Goal: Transaction & Acquisition: Download file/media

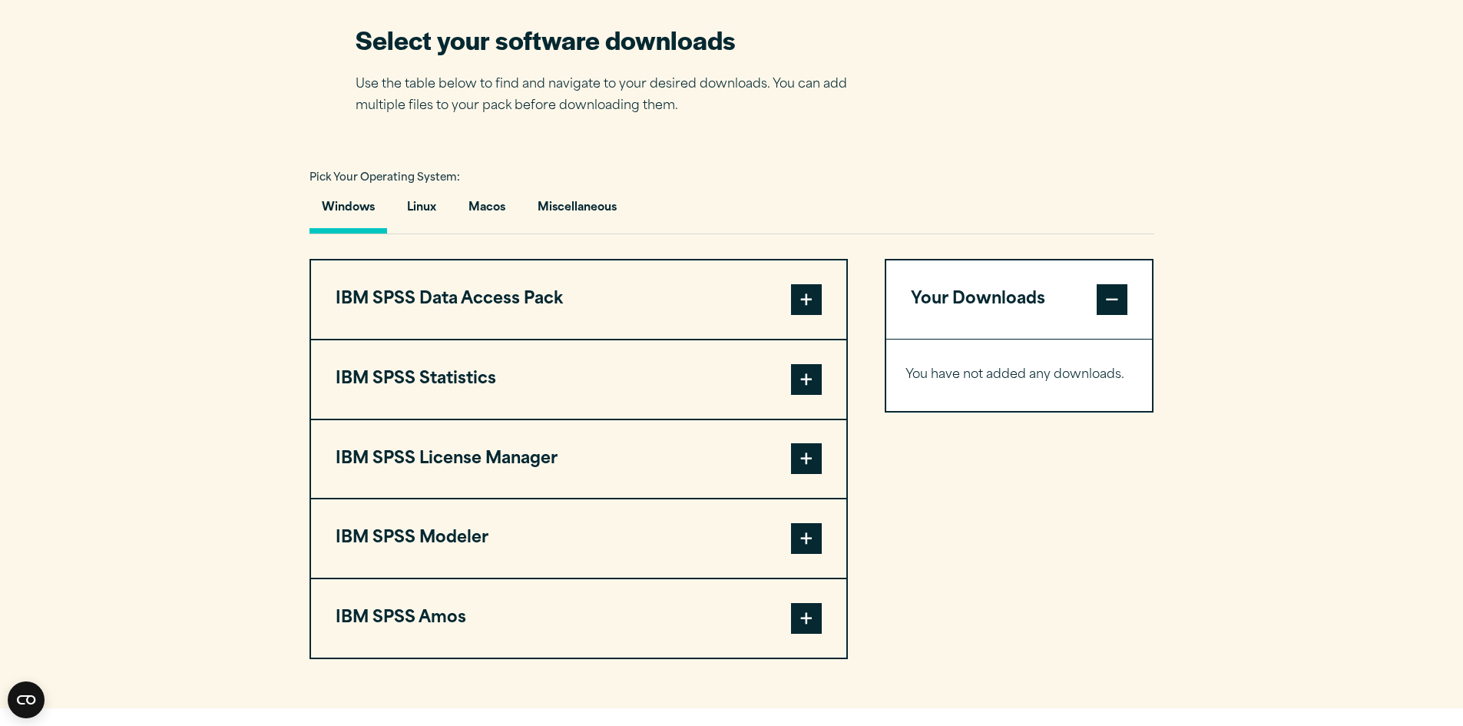
scroll to position [972, 0]
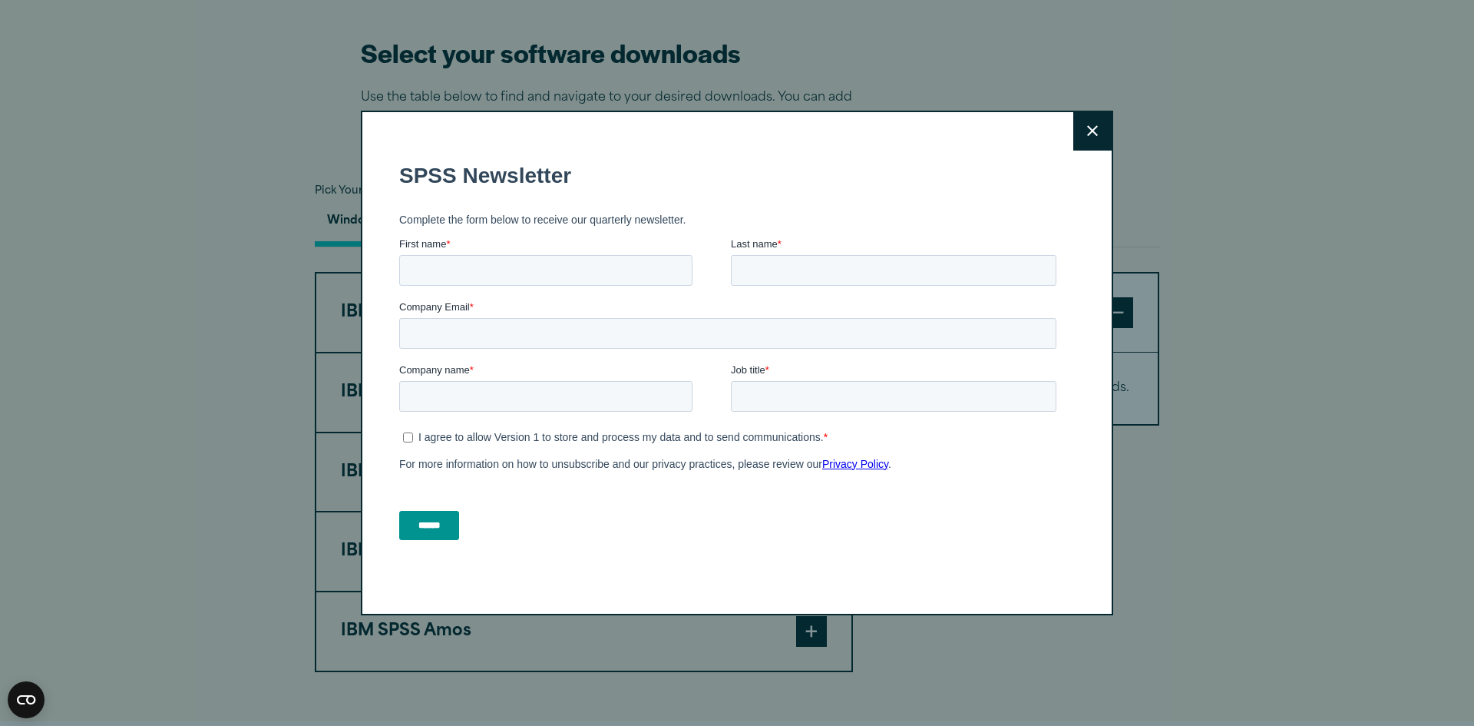
click at [1082, 144] on button "Close" at bounding box center [1092, 131] width 38 height 38
click at [1083, 120] on button "Close" at bounding box center [1092, 131] width 38 height 38
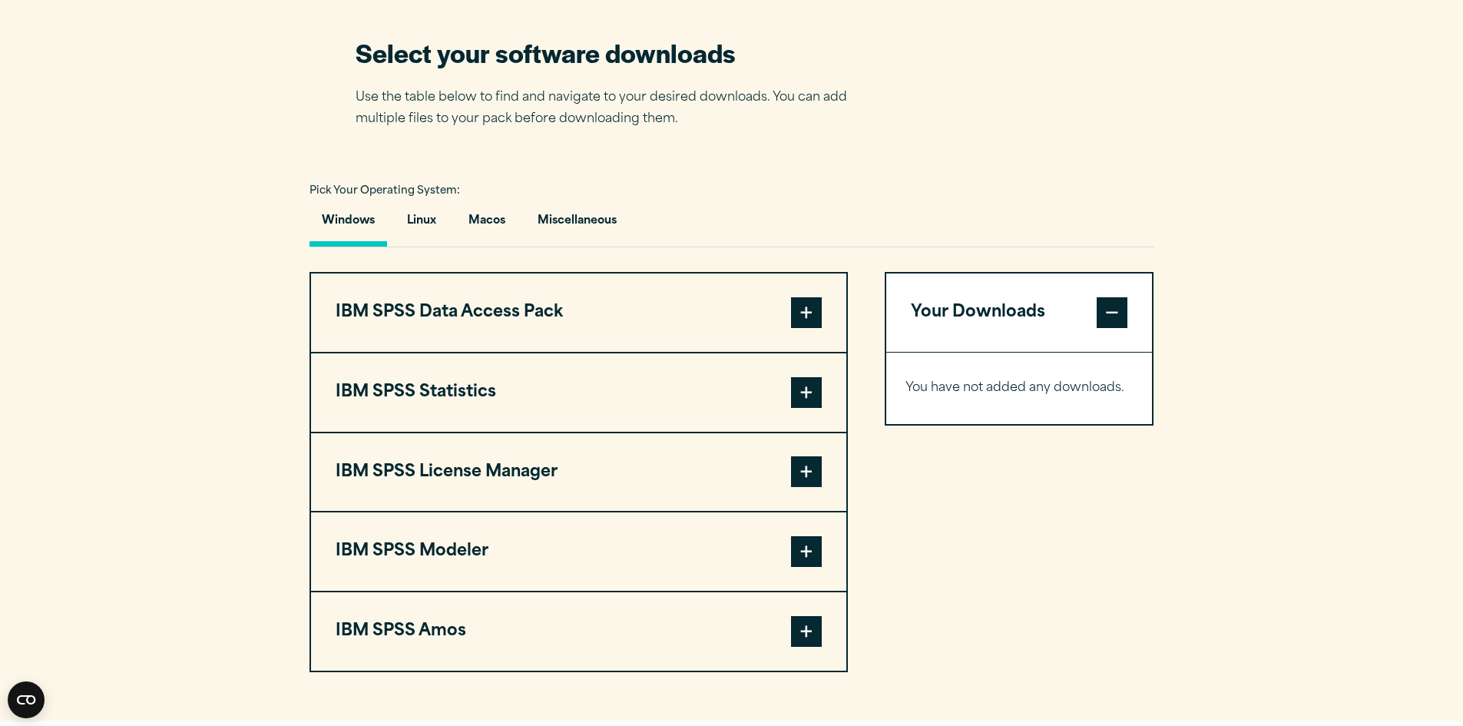
click at [544, 305] on button "IBM SPSS Data Access Pack" at bounding box center [578, 312] width 535 height 78
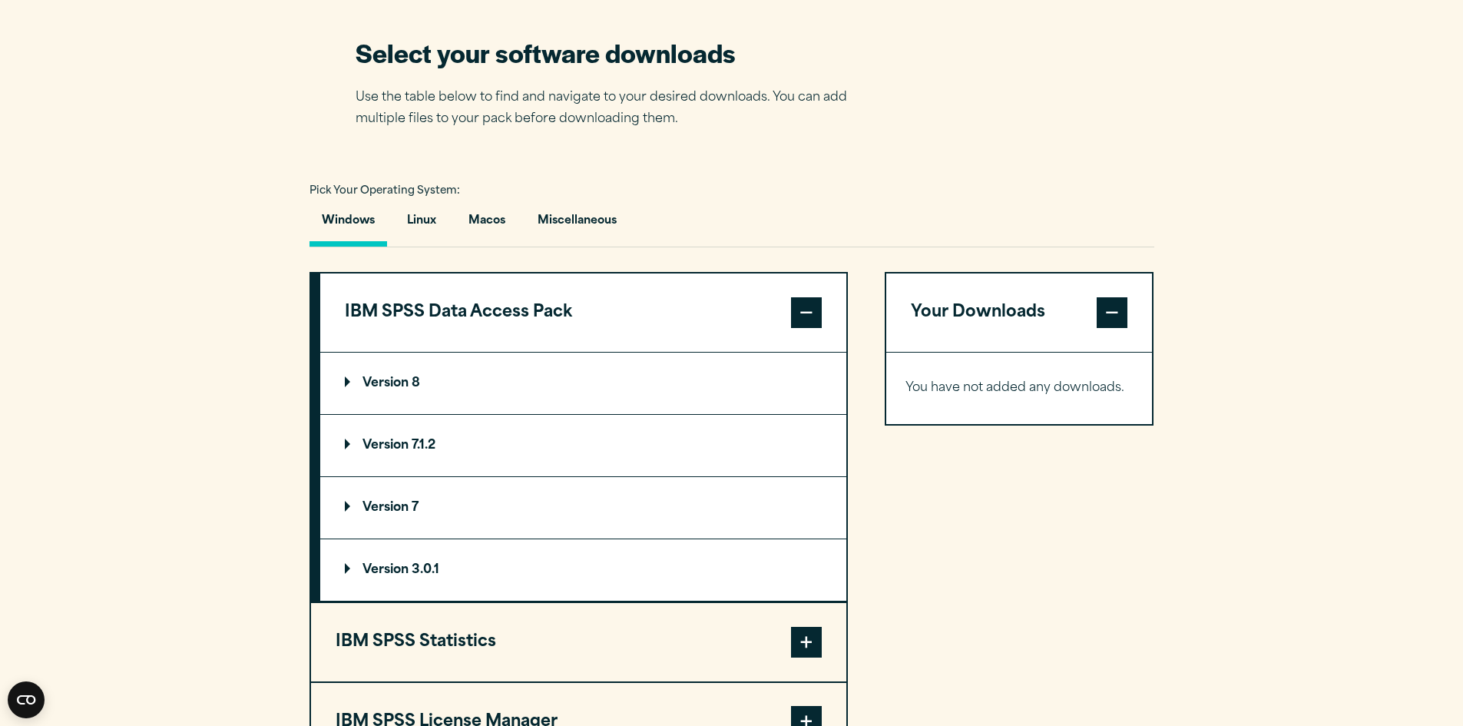
click at [544, 305] on button "IBM SPSS Data Access Pack" at bounding box center [583, 312] width 526 height 78
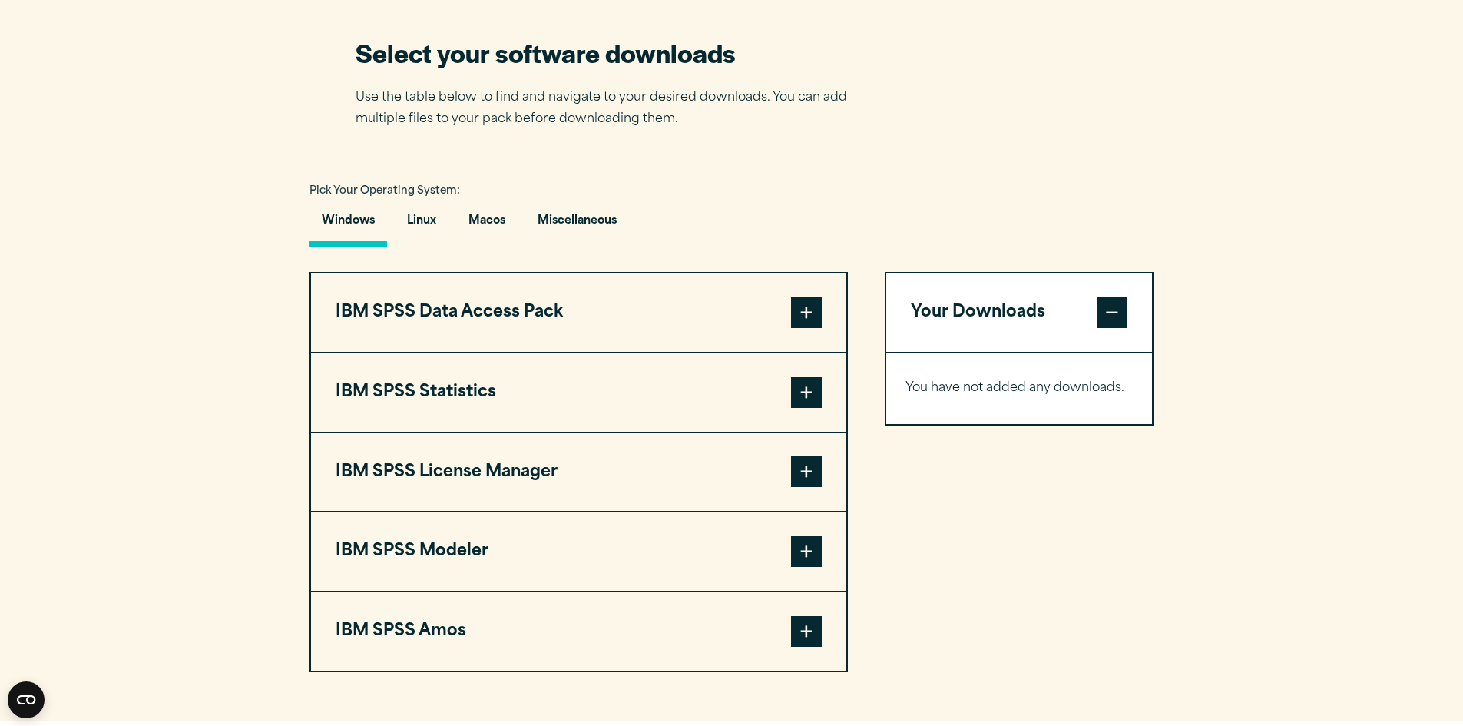
scroll to position [1165, 0]
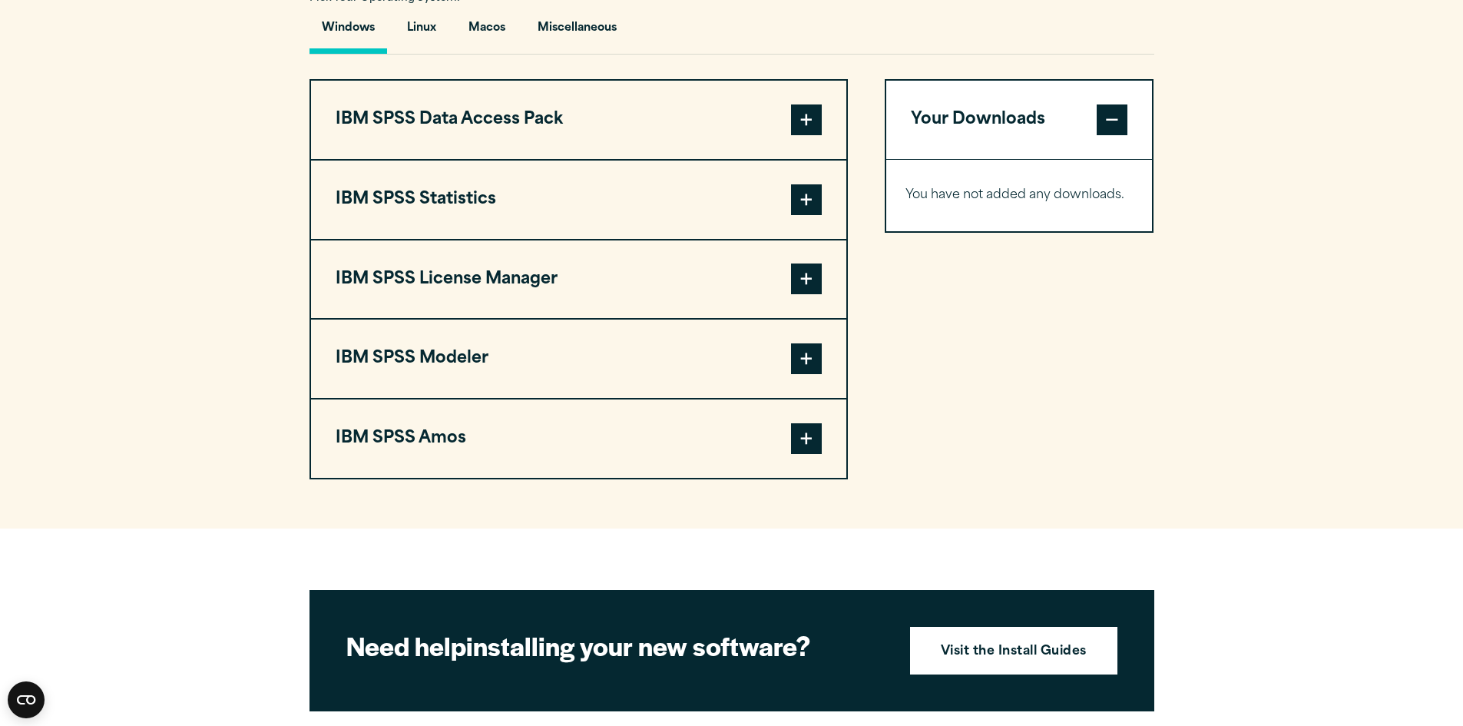
click at [604, 88] on button "IBM SPSS Data Access Pack" at bounding box center [578, 120] width 535 height 78
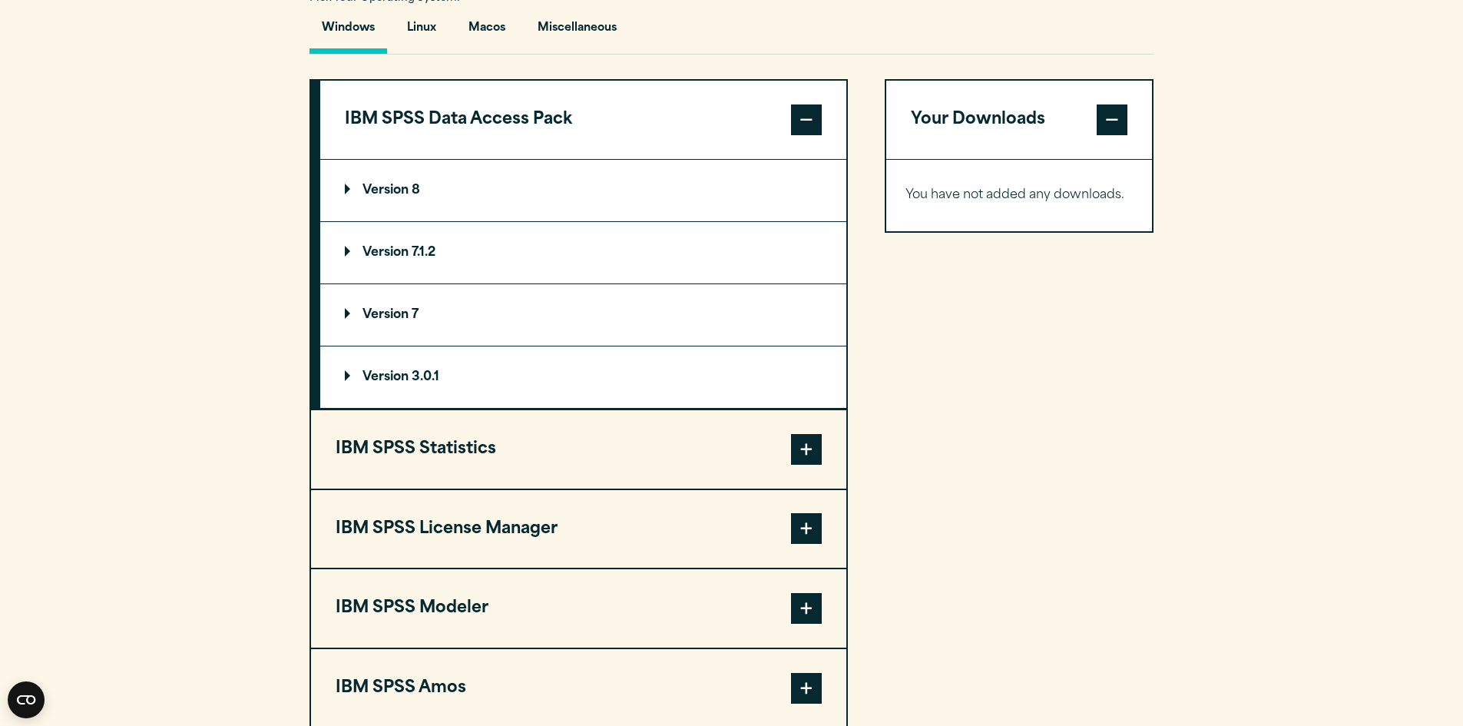
click at [604, 120] on button "IBM SPSS Data Access Pack" at bounding box center [583, 120] width 526 height 78
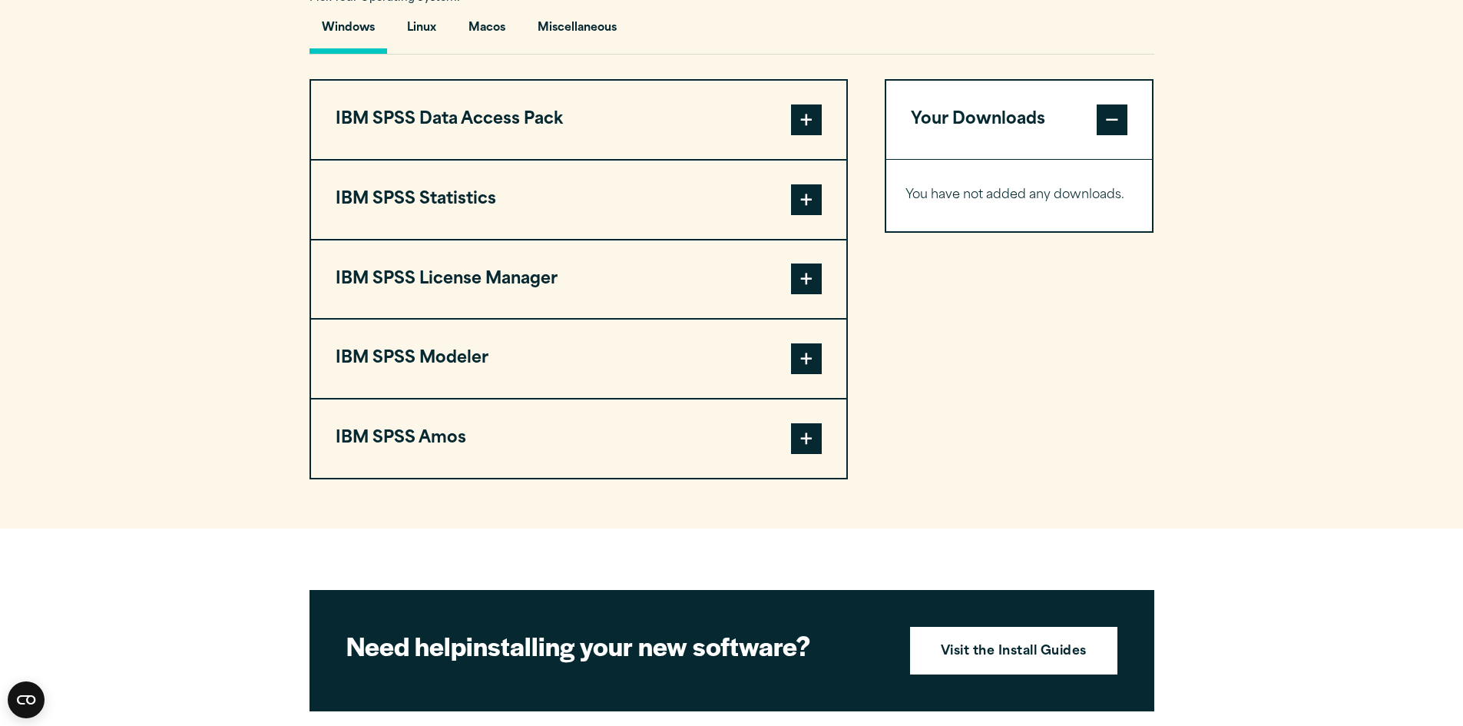
click at [494, 196] on button "IBM SPSS Statistics" at bounding box center [578, 199] width 535 height 78
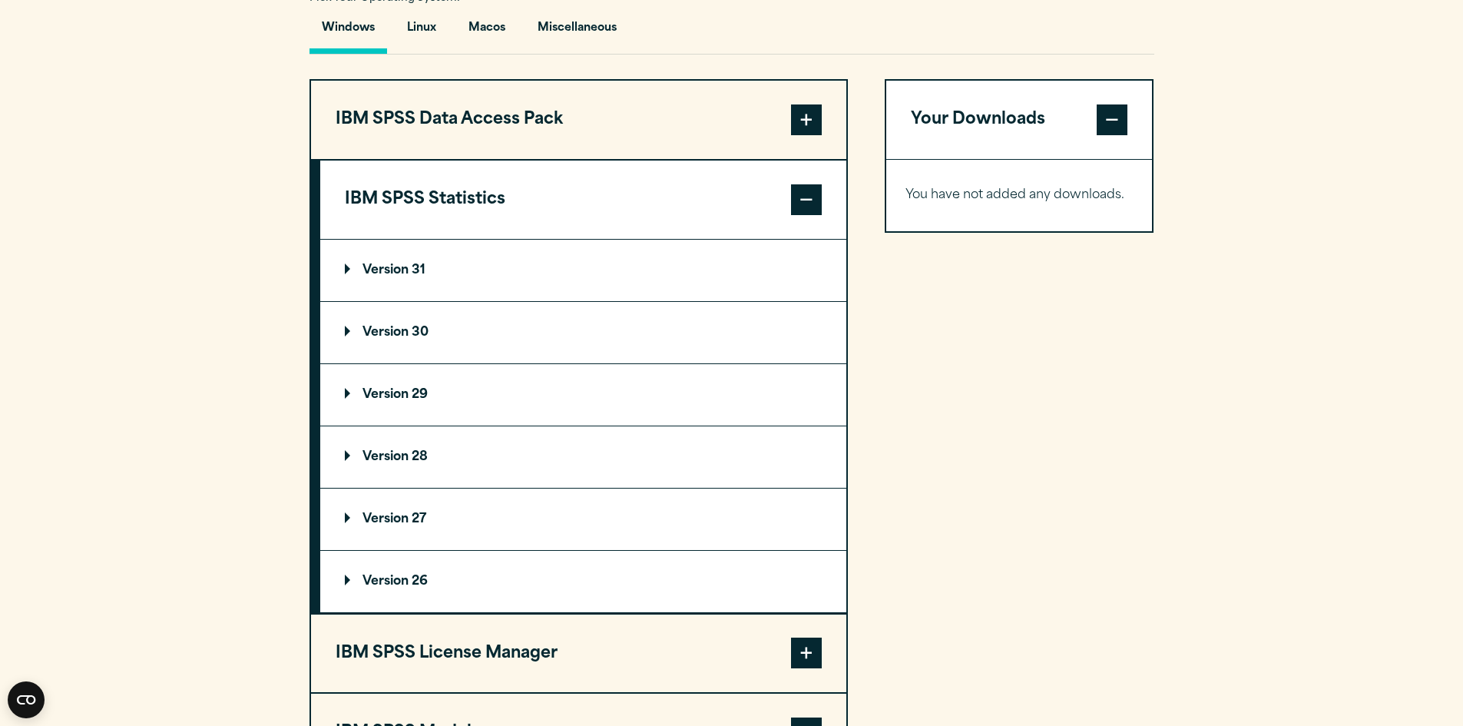
click at [447, 330] on summary "Version 30" at bounding box center [583, 332] width 526 height 61
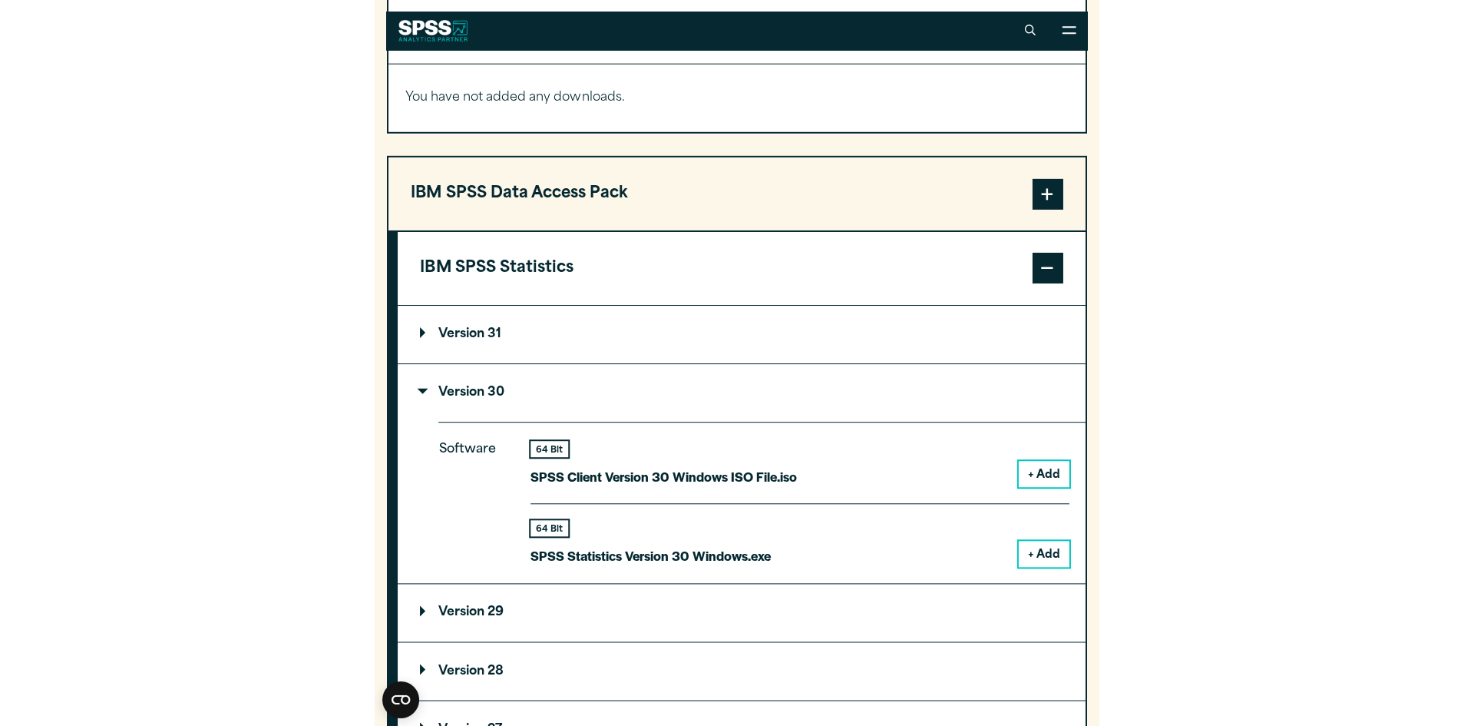
scroll to position [1161, 0]
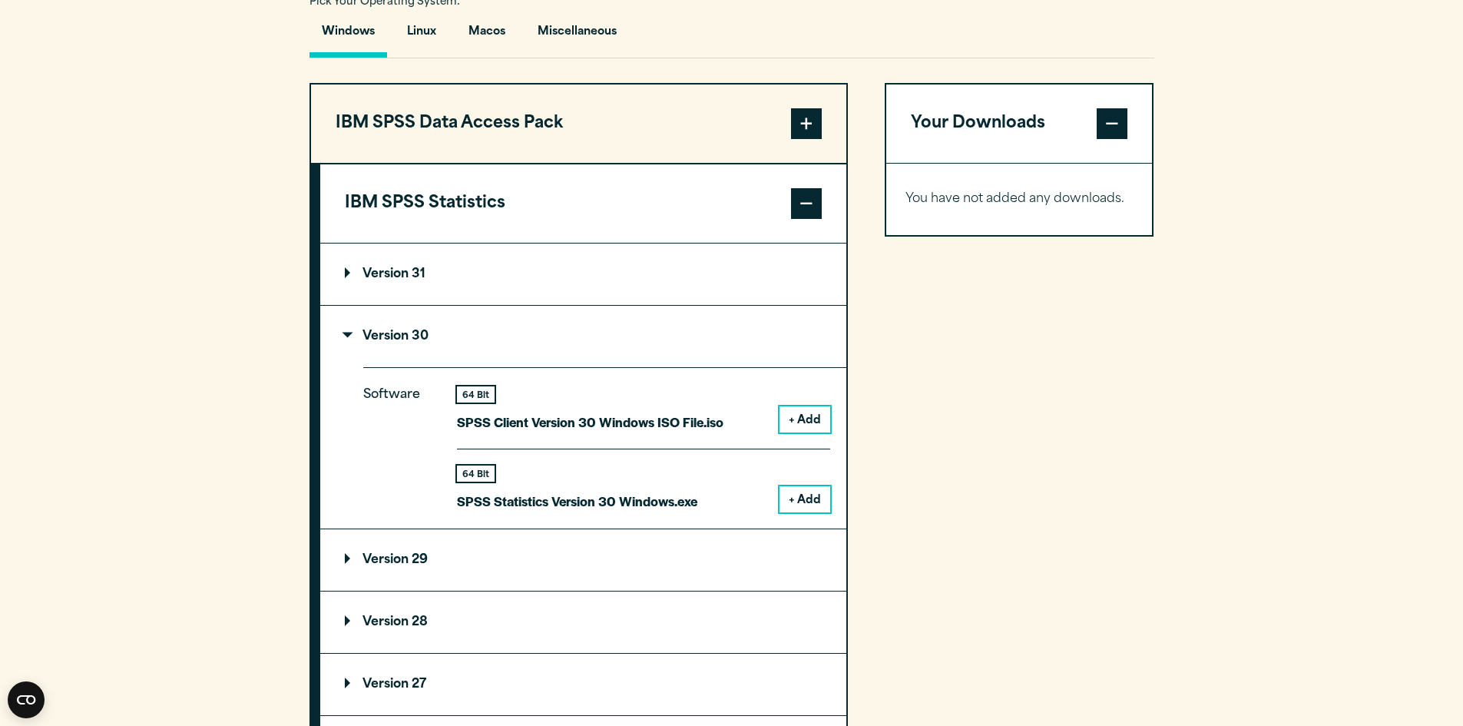
click at [799, 498] on button "+ Add" at bounding box center [804, 499] width 51 height 26
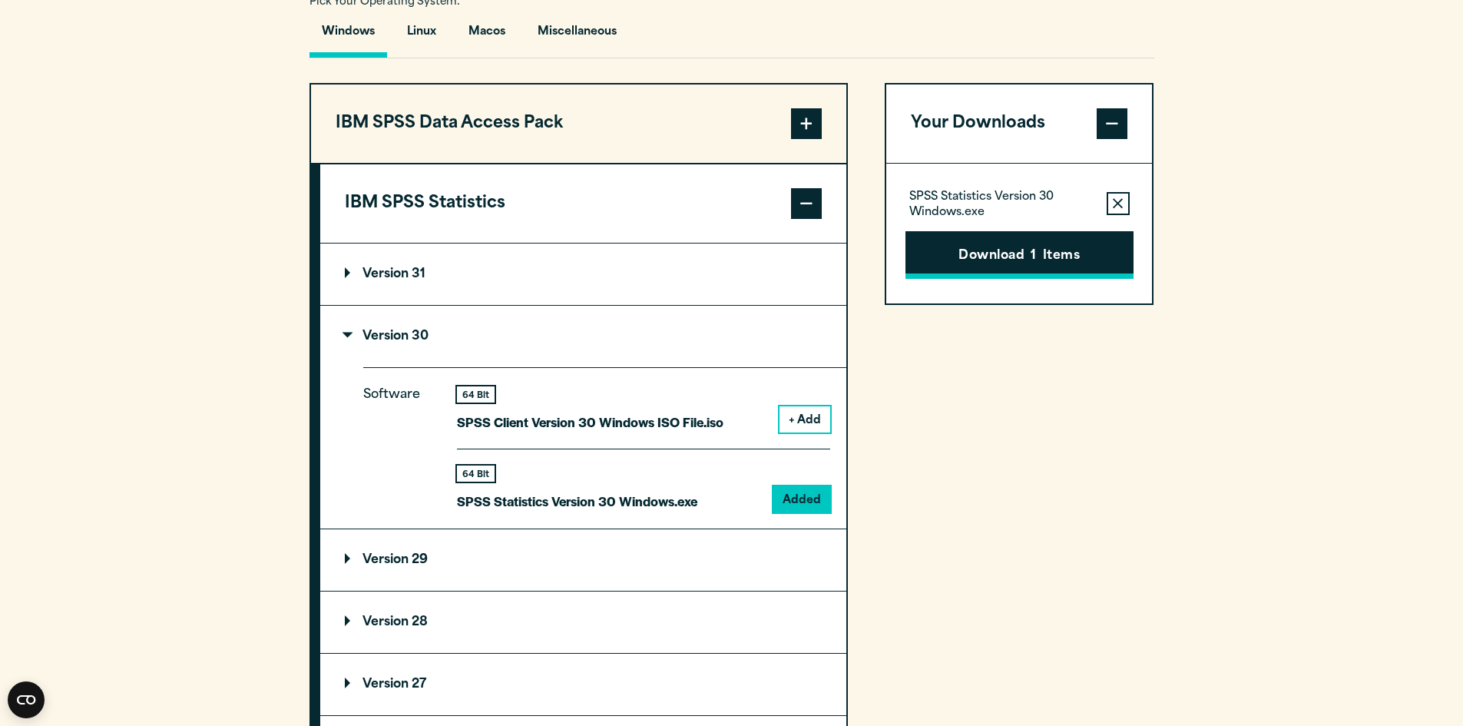
click at [1014, 250] on button "Download 1 Items" at bounding box center [1019, 255] width 228 height 48
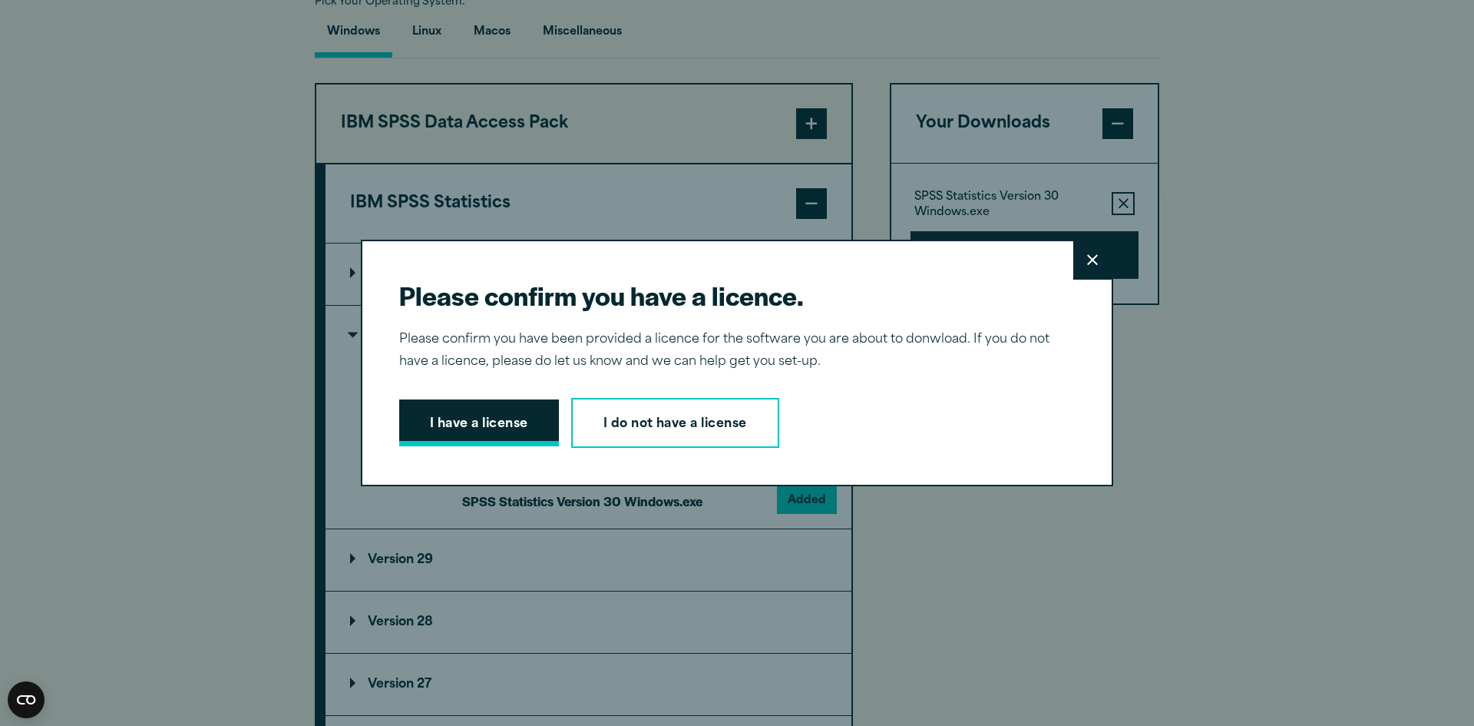
click at [512, 417] on button "I have a license" at bounding box center [479, 423] width 160 height 48
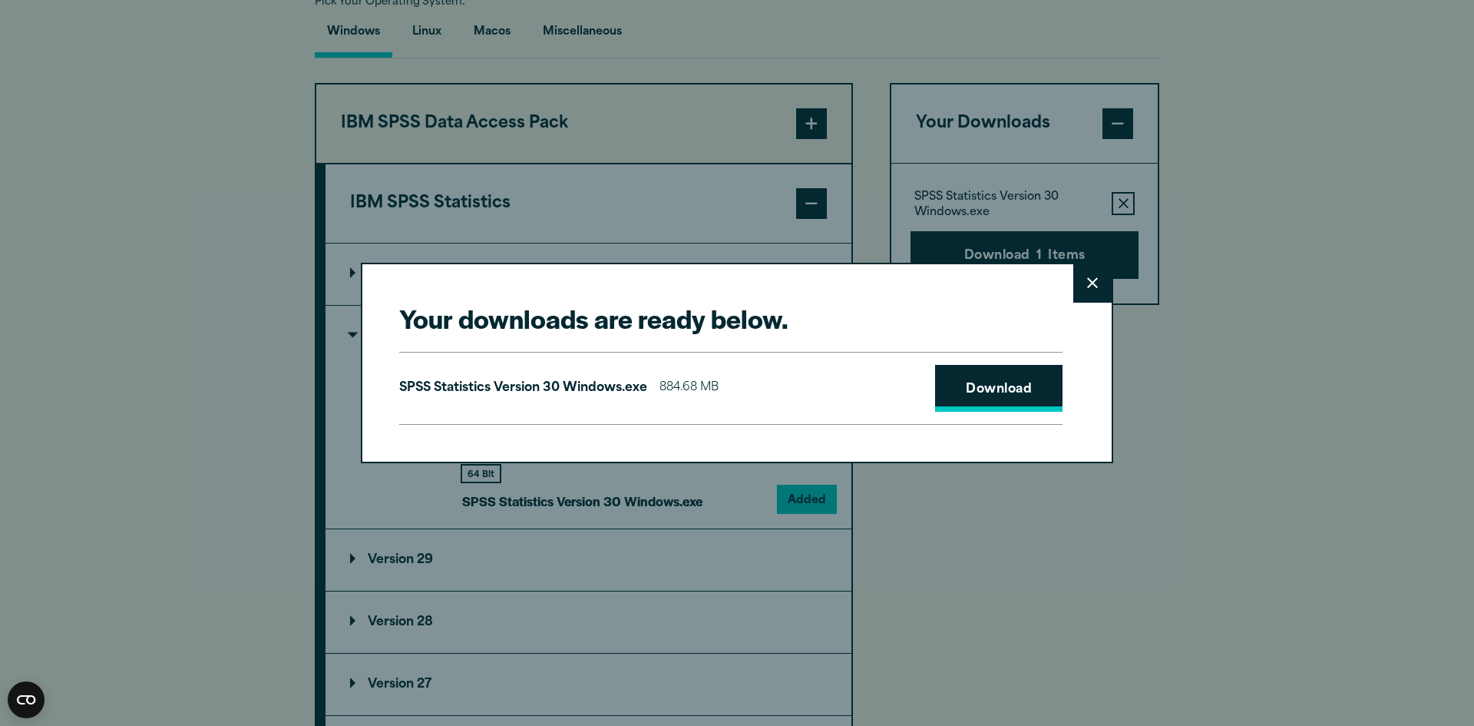
click at [1023, 385] on link "Download" at bounding box center [998, 389] width 127 height 48
